Goal: Task Accomplishment & Management: Manage account settings

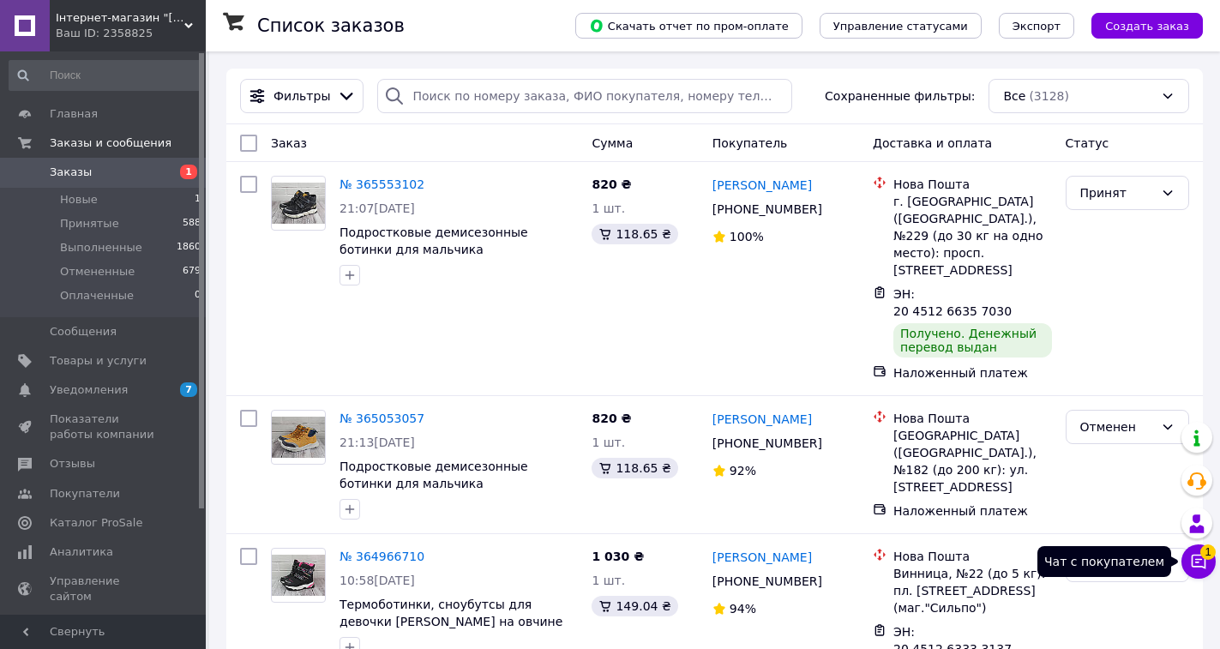
click at [1203, 563] on icon at bounding box center [1198, 561] width 17 height 17
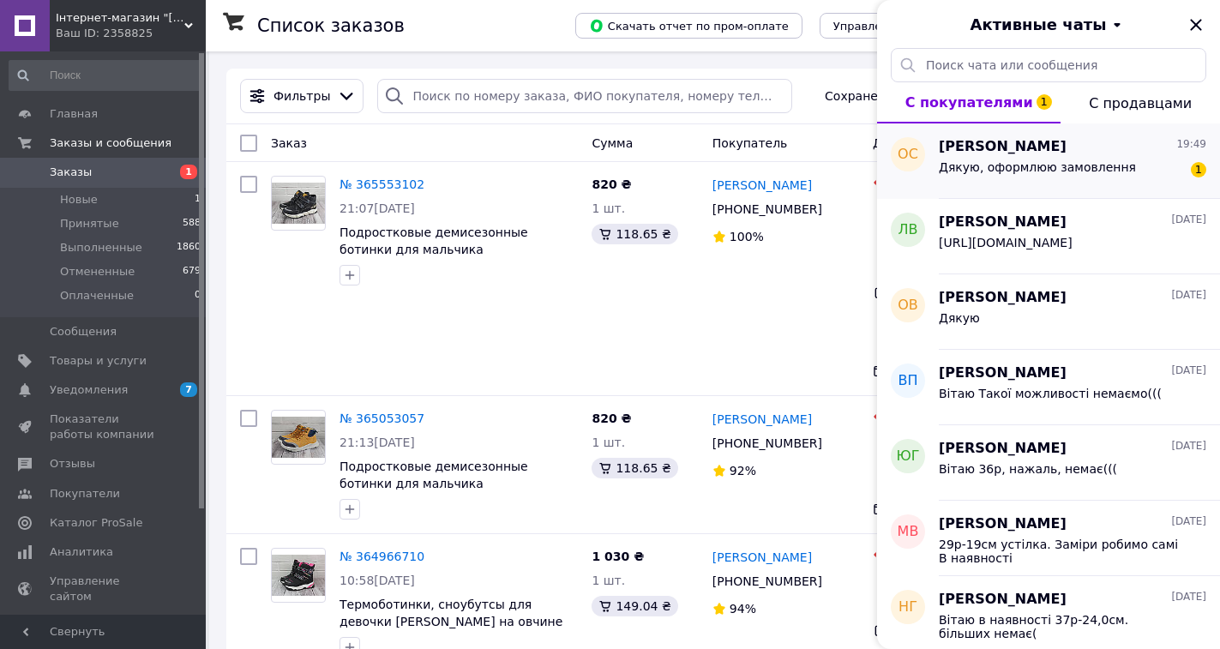
click at [1048, 148] on span "[PERSON_NAME]" at bounding box center [1003, 147] width 128 height 20
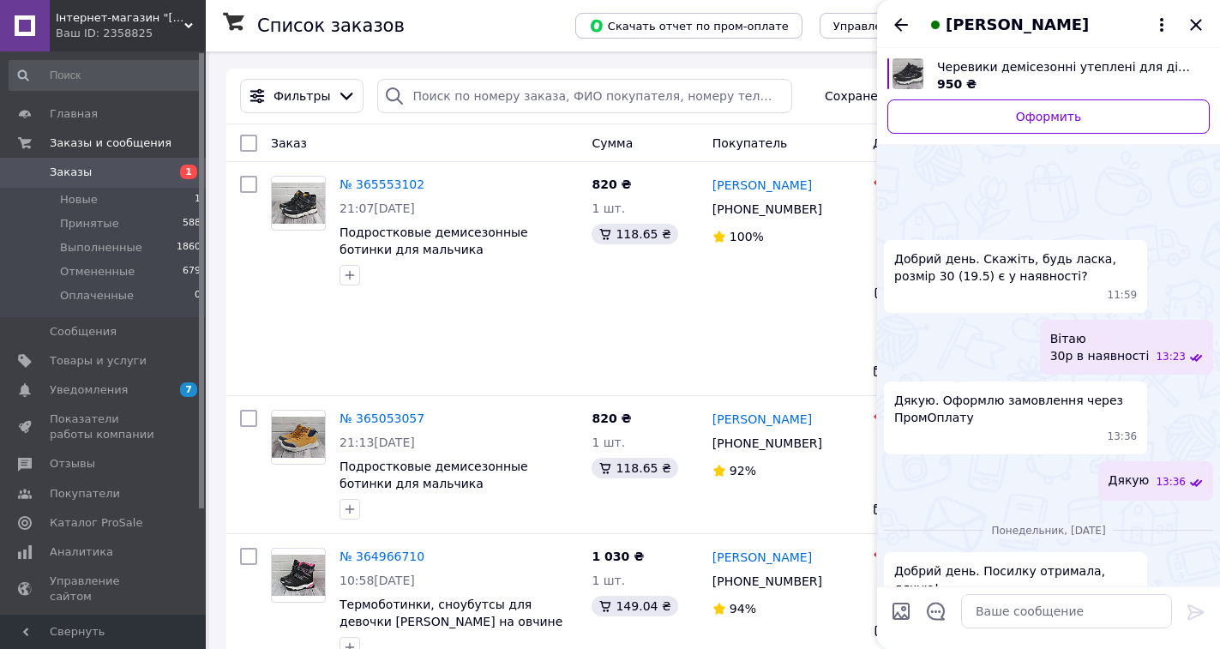
scroll to position [832, 0]
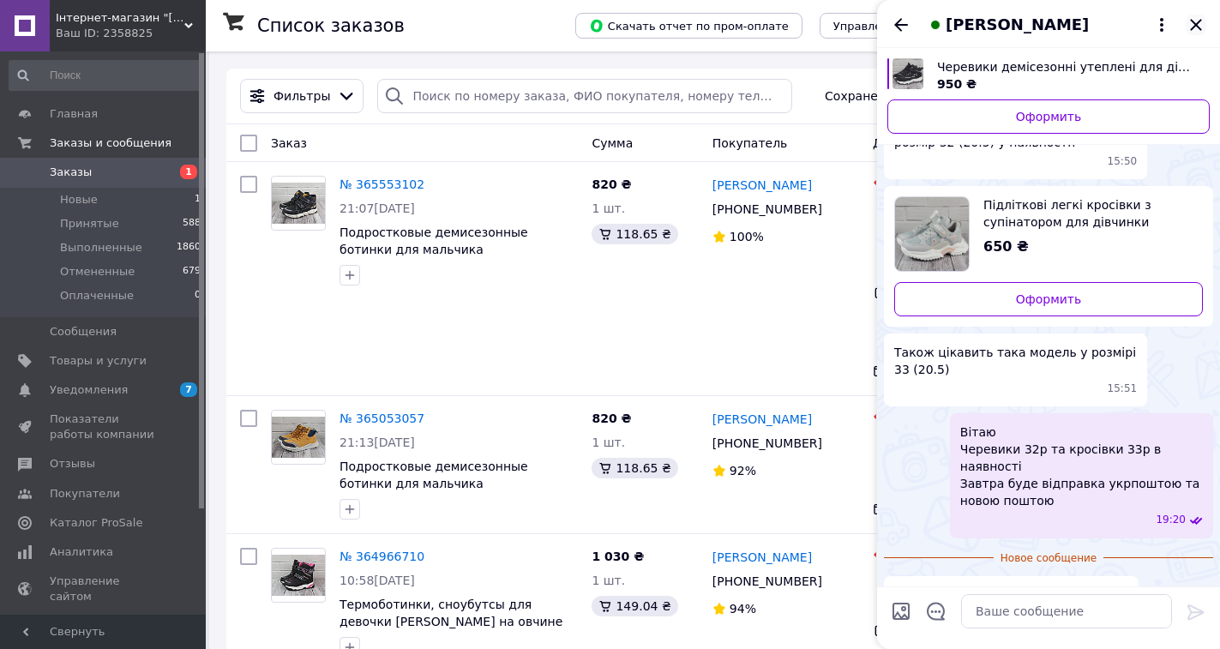
click at [1196, 25] on icon "Закрыть" at bounding box center [1195, 24] width 11 height 11
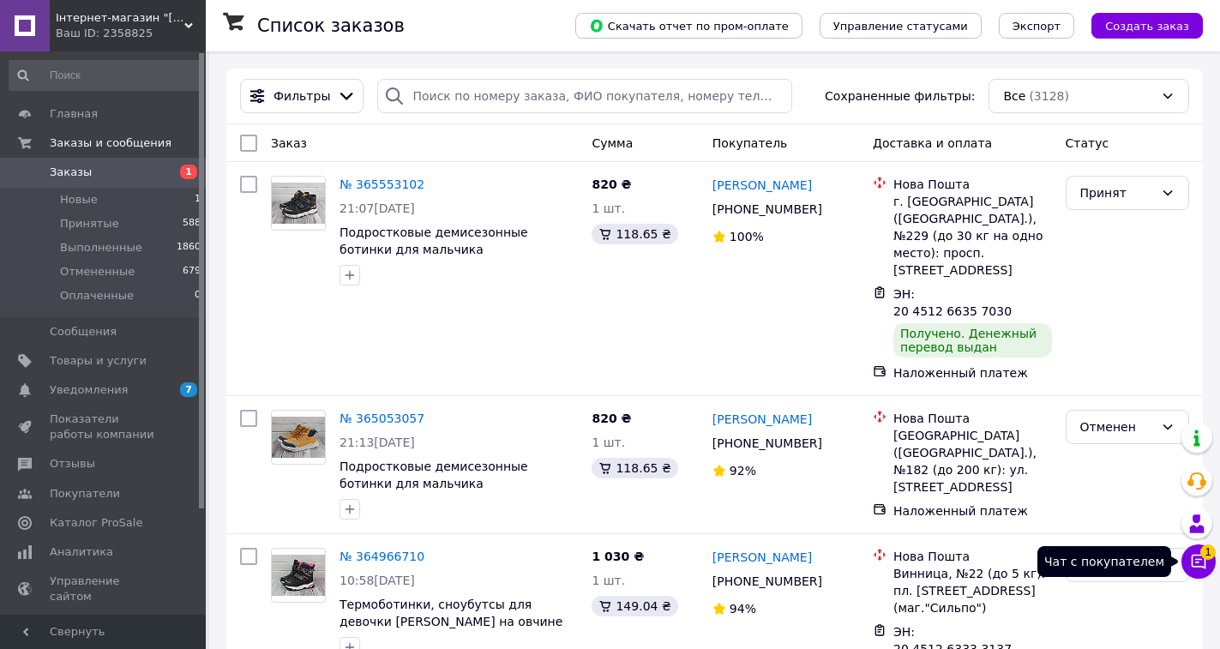
click at [1200, 564] on icon at bounding box center [1198, 561] width 17 height 17
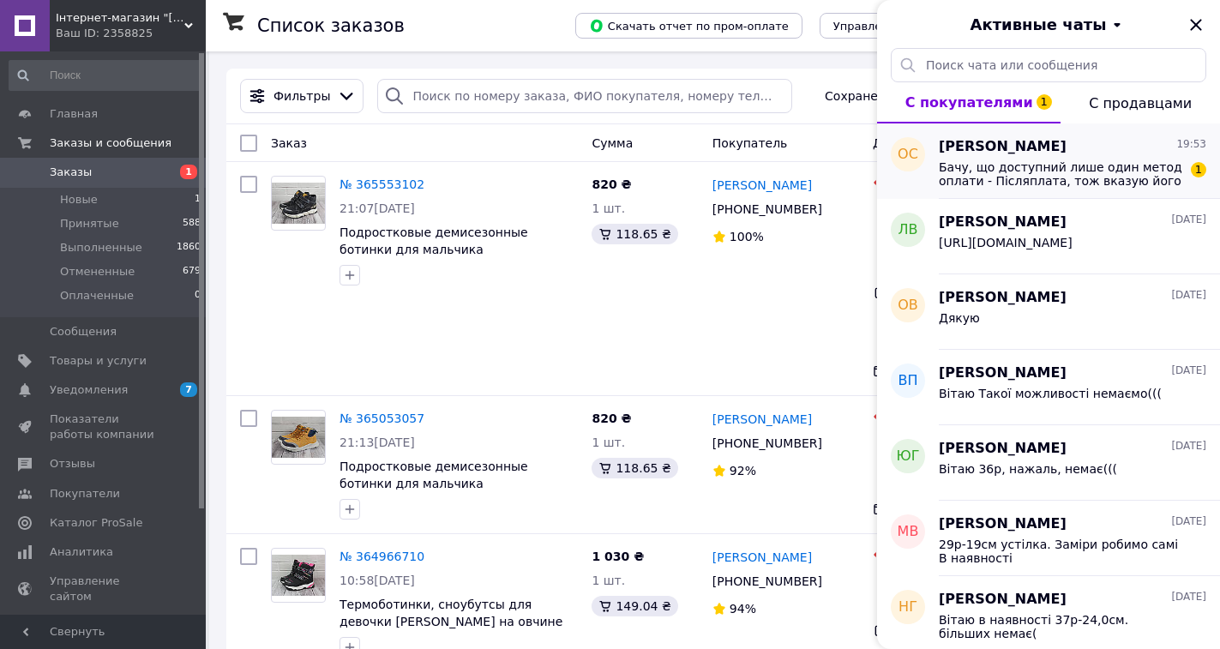
click at [1064, 169] on span "Бачу, що доступний лише один метод оплати - Післяплата, тож вказую його" at bounding box center [1061, 173] width 244 height 27
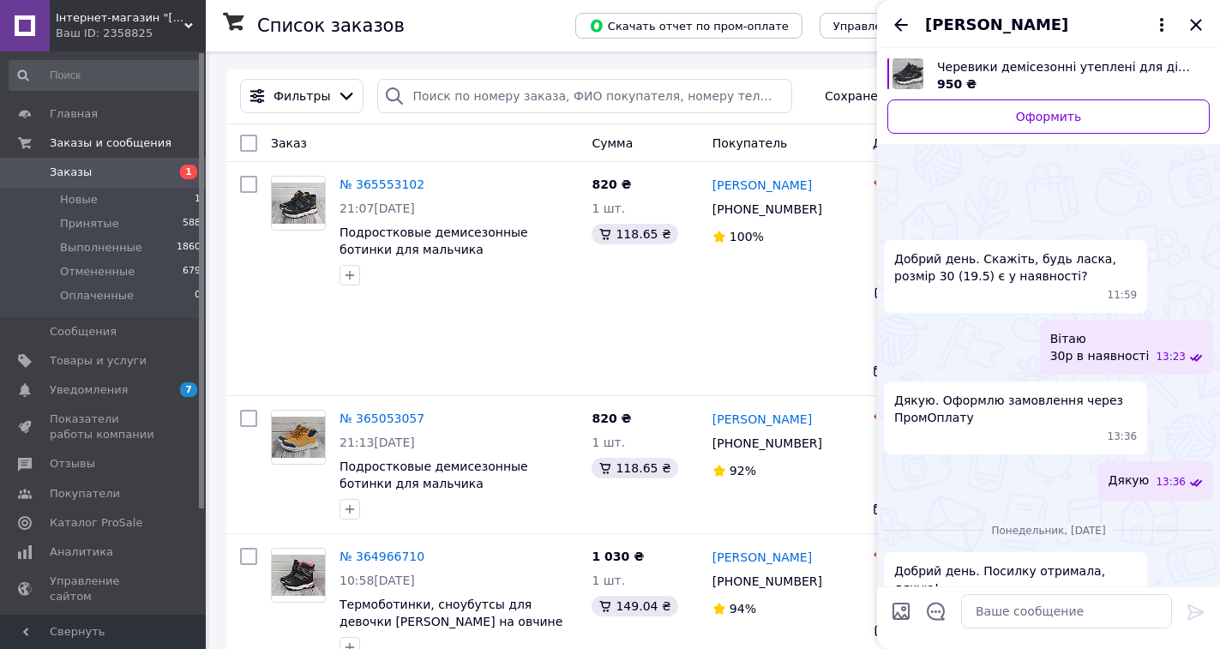
scroll to position [911, 0]
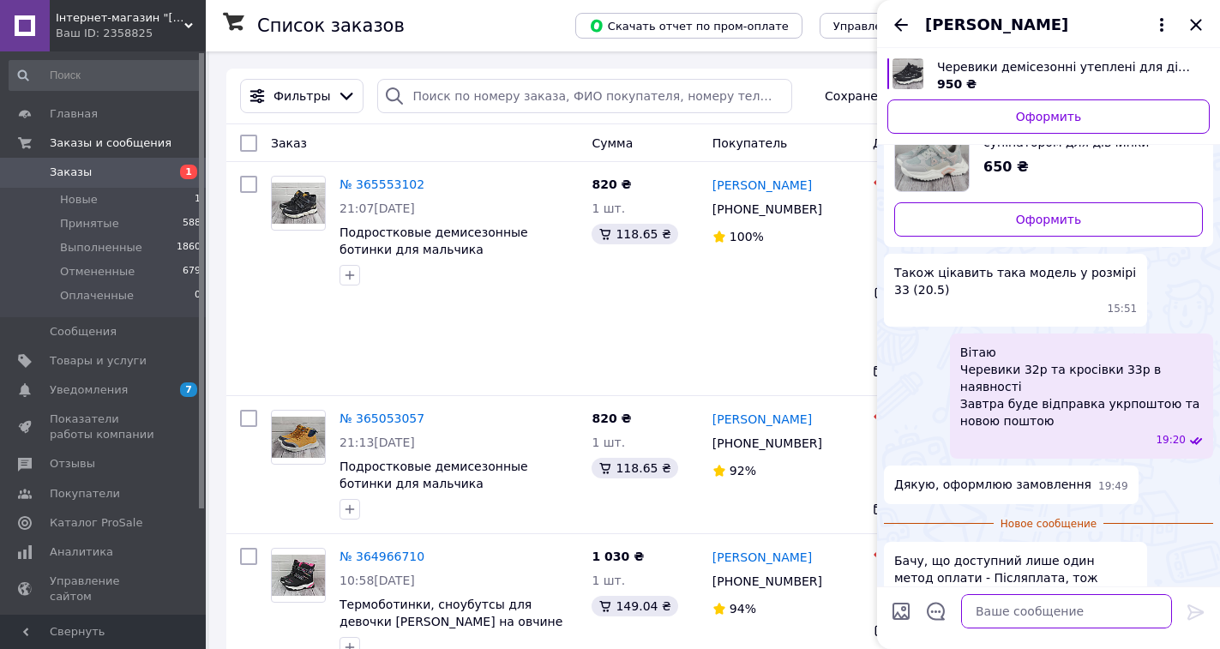
click at [995, 610] on textarea at bounding box center [1066, 611] width 211 height 34
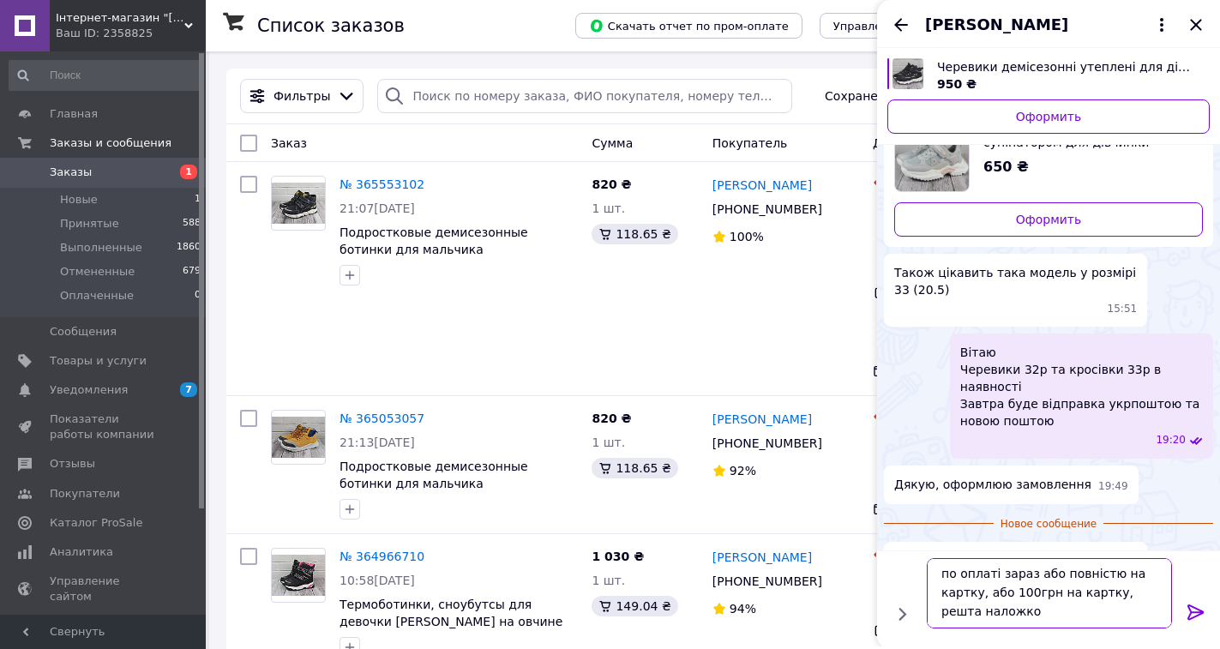
type textarea "по оплаті зараз або повністю на картку, або 100грн на картку, решта наложкой"
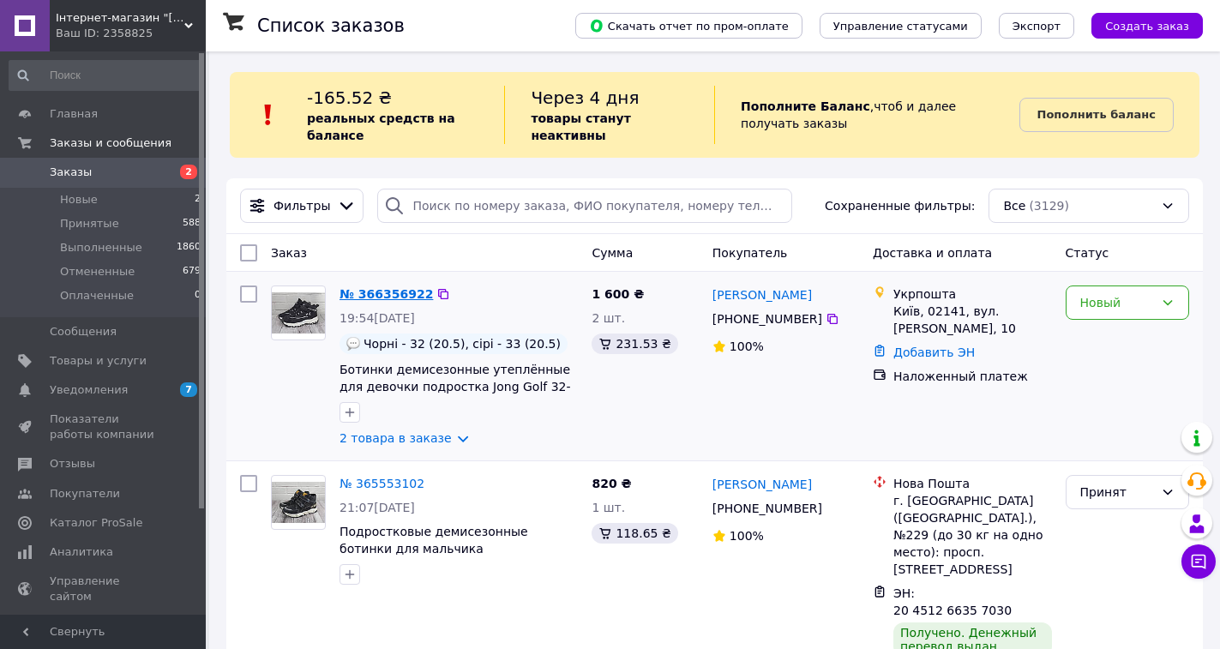
click at [377, 292] on link "№ 366356922" at bounding box center [386, 294] width 93 height 14
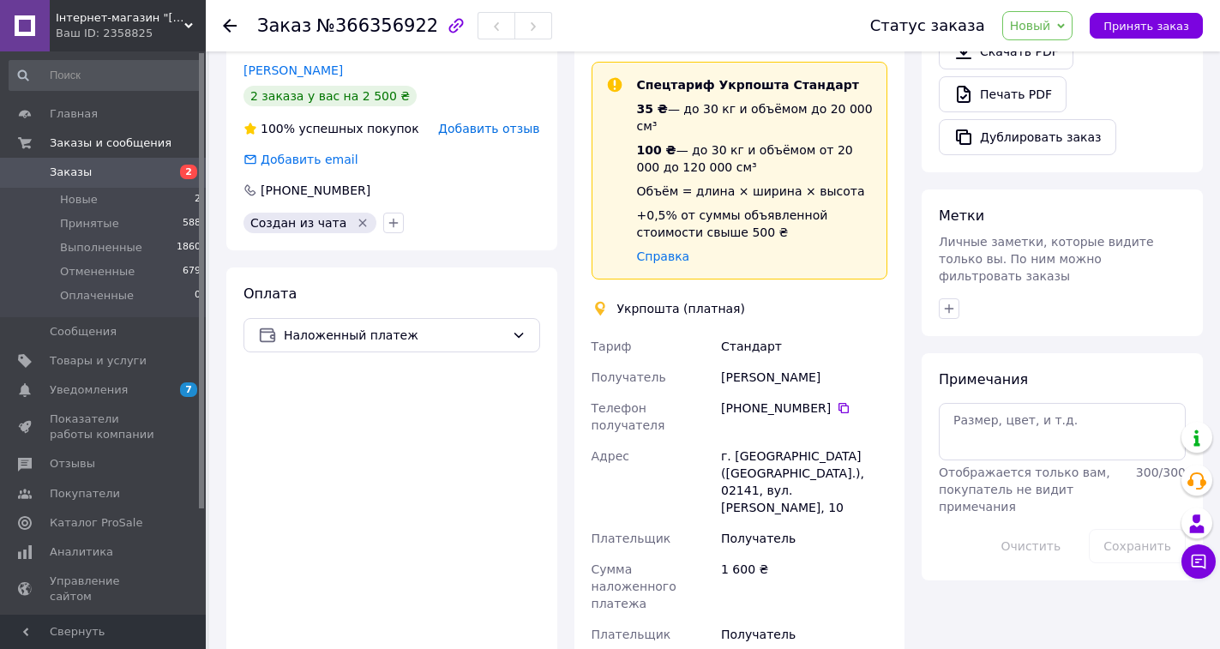
scroll to position [620, 0]
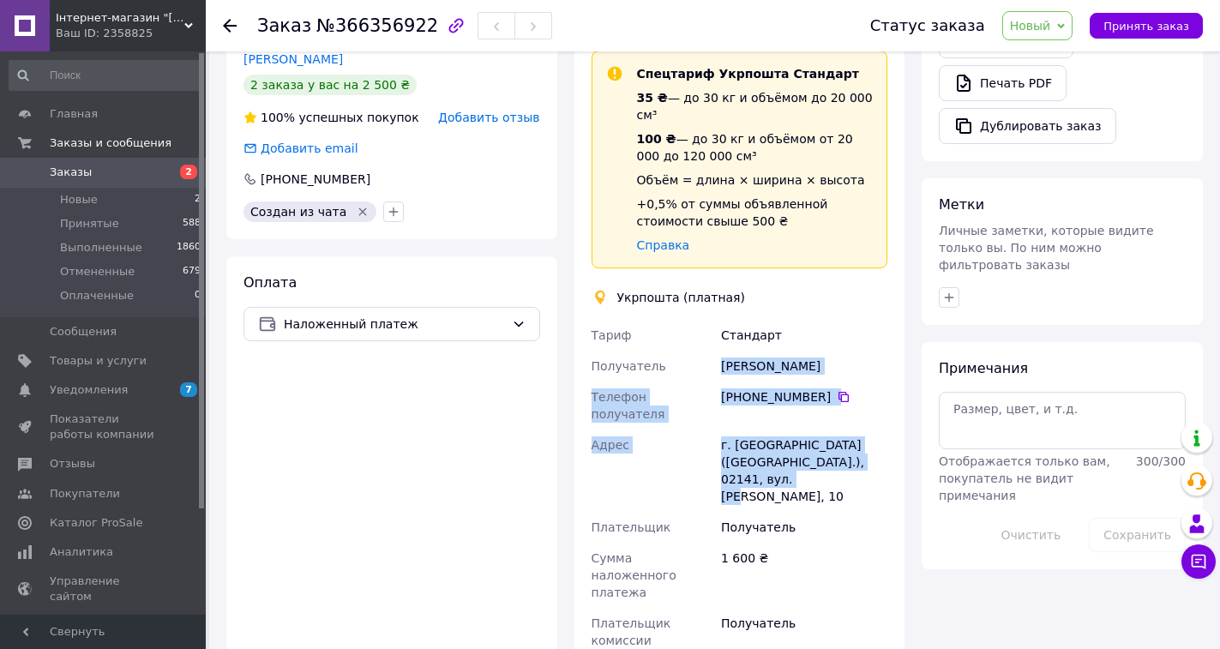
drag, startPoint x: 723, startPoint y: 349, endPoint x: 880, endPoint y: 423, distance: 173.4
click at [880, 423] on div "Тариф Стандарт Получатель Ольга Синельникова Телефон получателя +380 63 982 34 …" at bounding box center [740, 529] width 304 height 418
copy div "Ольга Синельникова Телефон получателя +380 63 982 34 45   Адрес г. Киев (Киевск…"
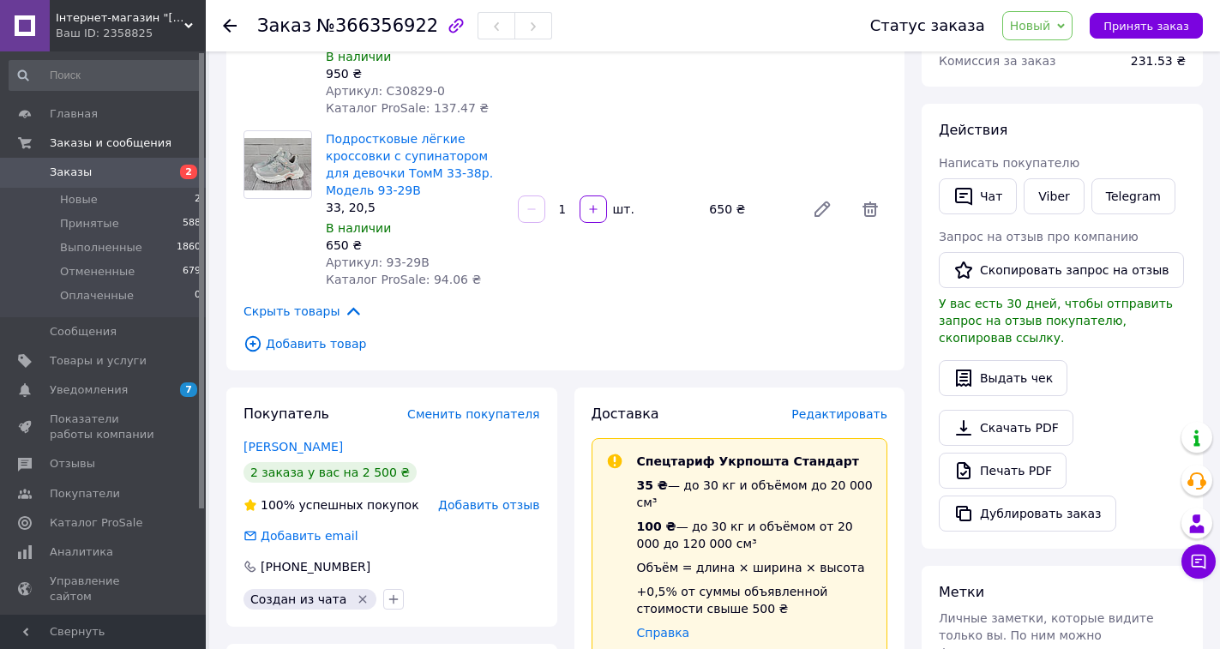
scroll to position [224, 0]
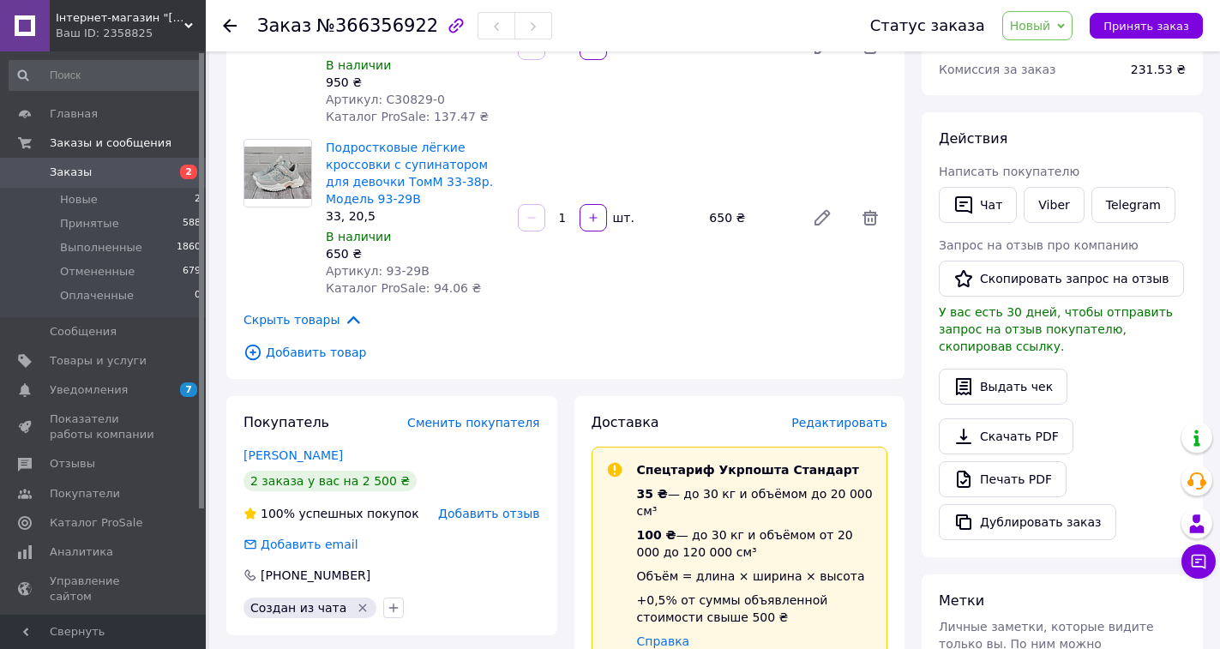
click at [228, 19] on icon at bounding box center [230, 26] width 14 height 14
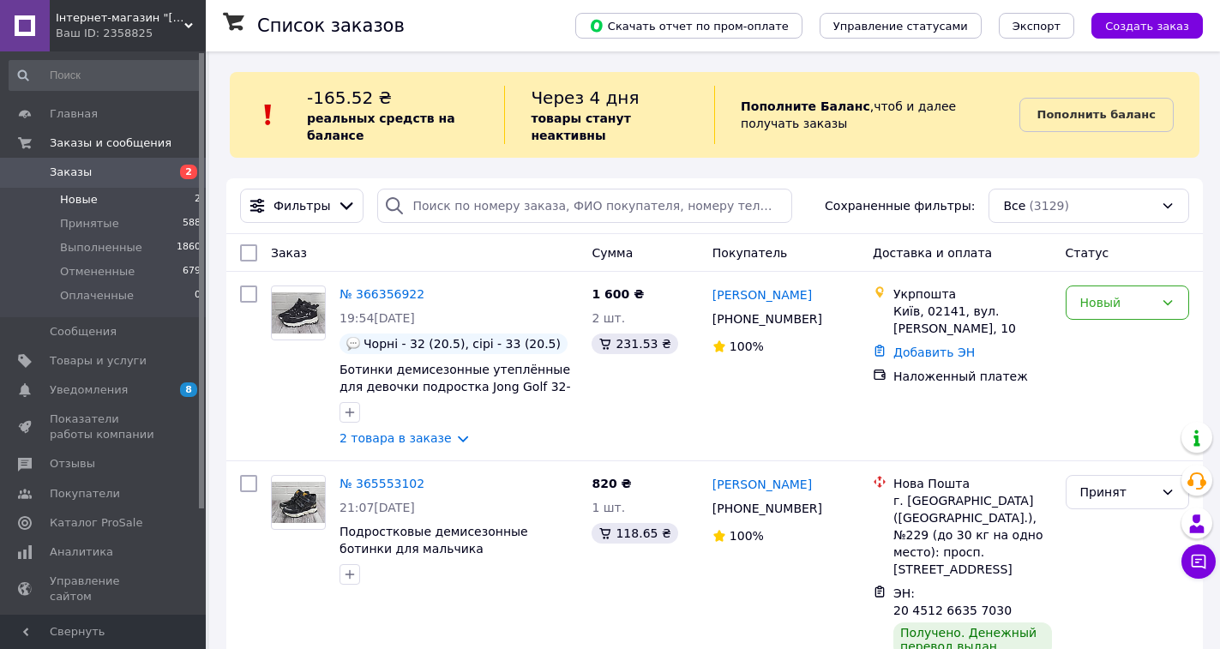
click at [76, 198] on span "Новые" at bounding box center [79, 199] width 38 height 15
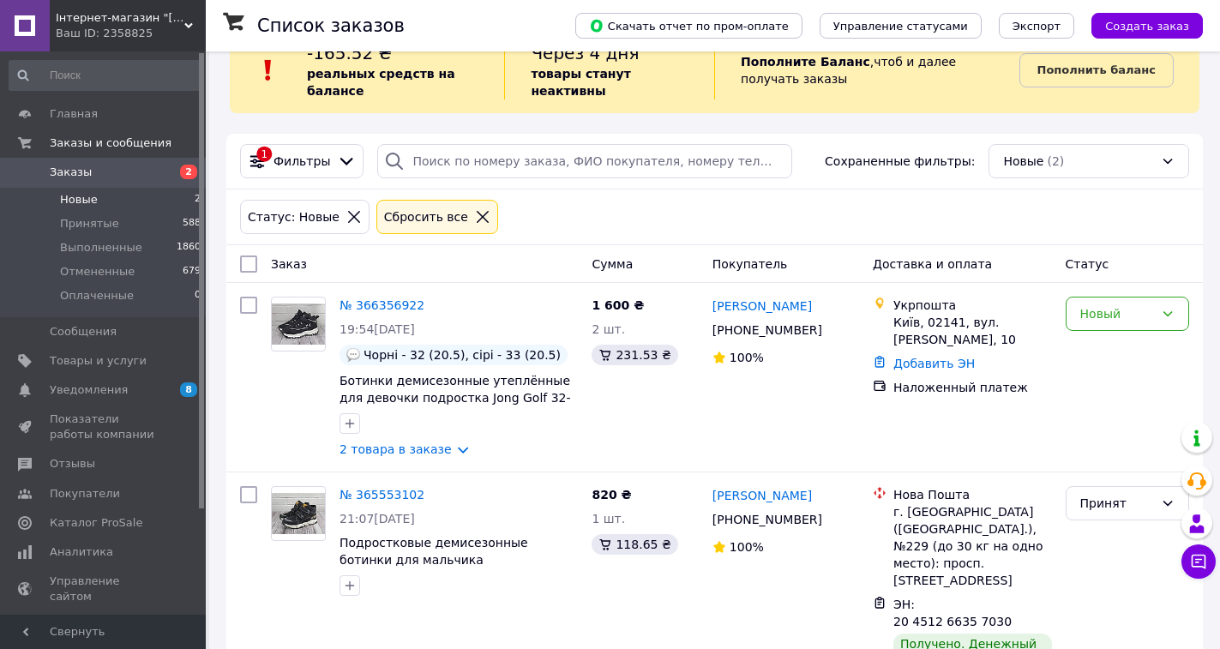
scroll to position [68, 0]
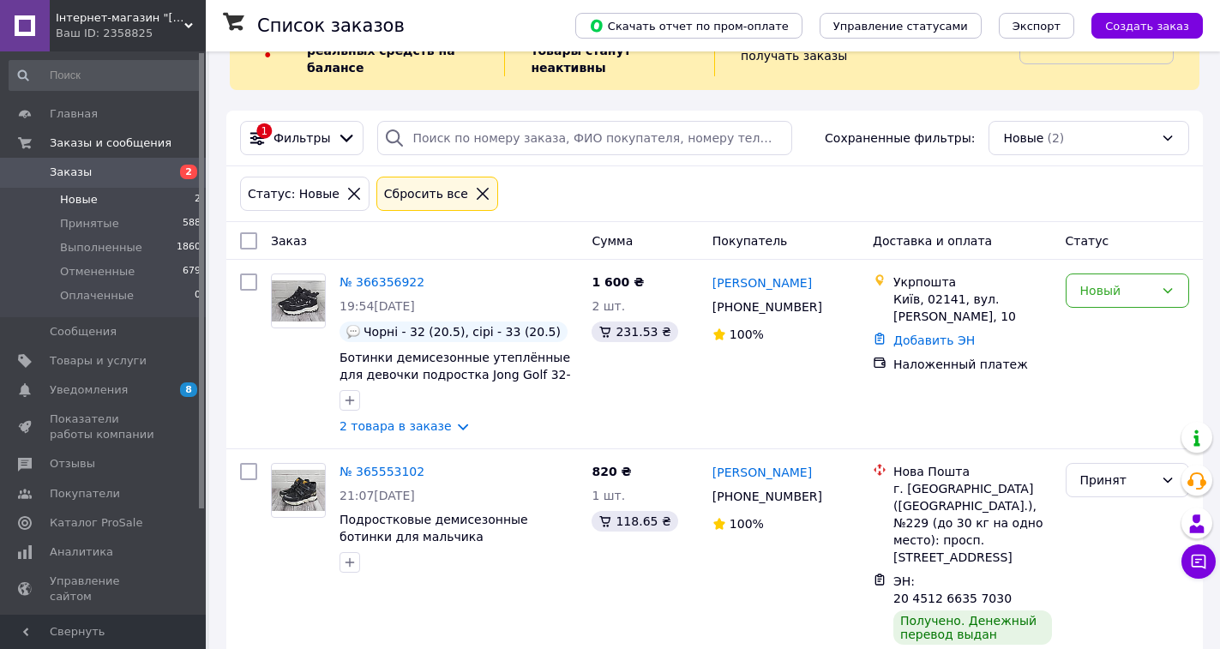
click at [475, 195] on icon at bounding box center [482, 193] width 15 height 15
